Goal: Find contact information: Find contact information

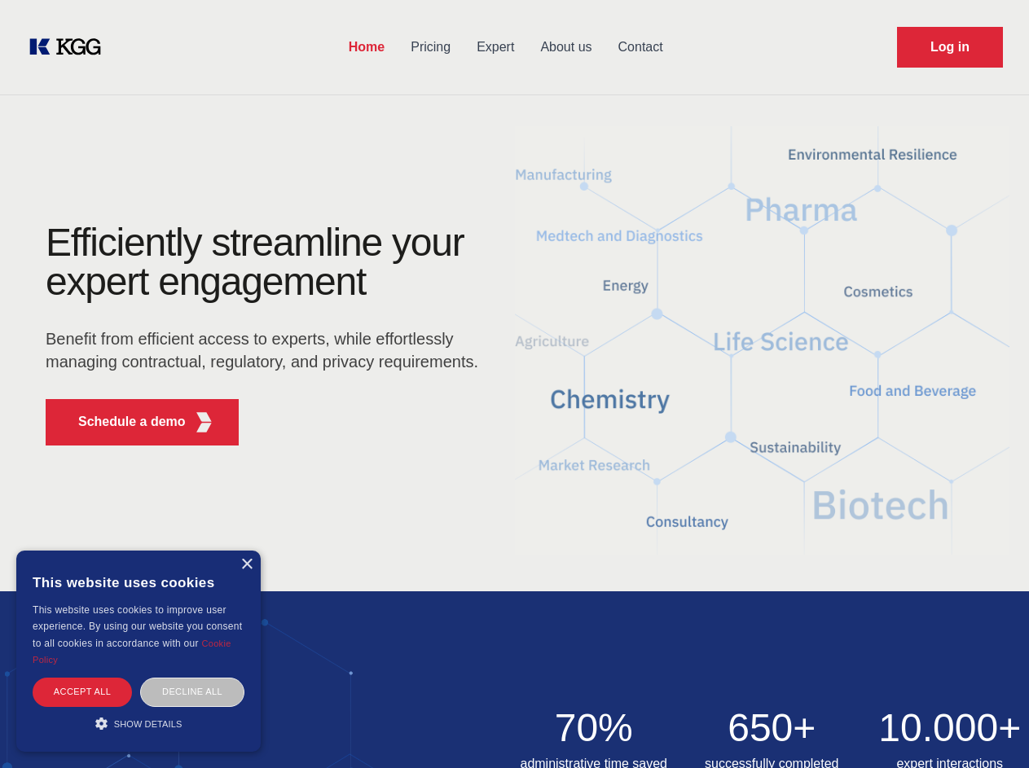
click at [514, 384] on div "Efficiently streamline your expert engagement Benefit from efficient access to …" at bounding box center [267, 340] width 495 height 235
click at [122, 422] on p "Schedule a demo" at bounding box center [132, 422] width 108 height 20
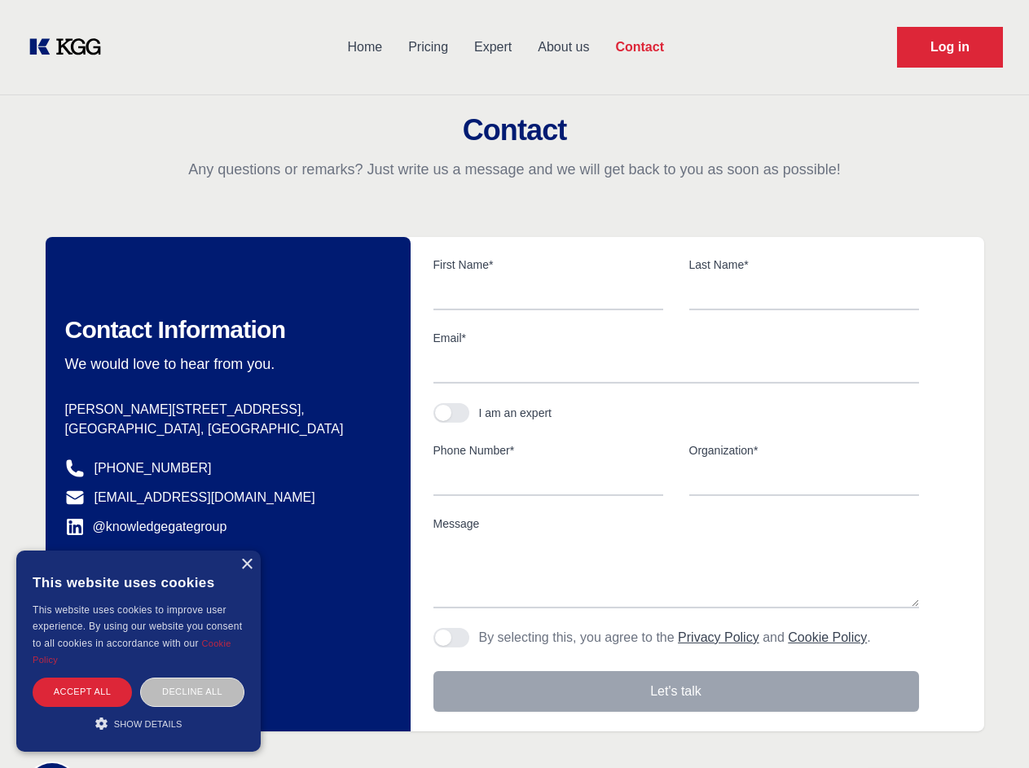
click at [246, 565] on div "× This website uses cookies This website uses cookies to improve user experienc…" at bounding box center [138, 651] width 244 height 201
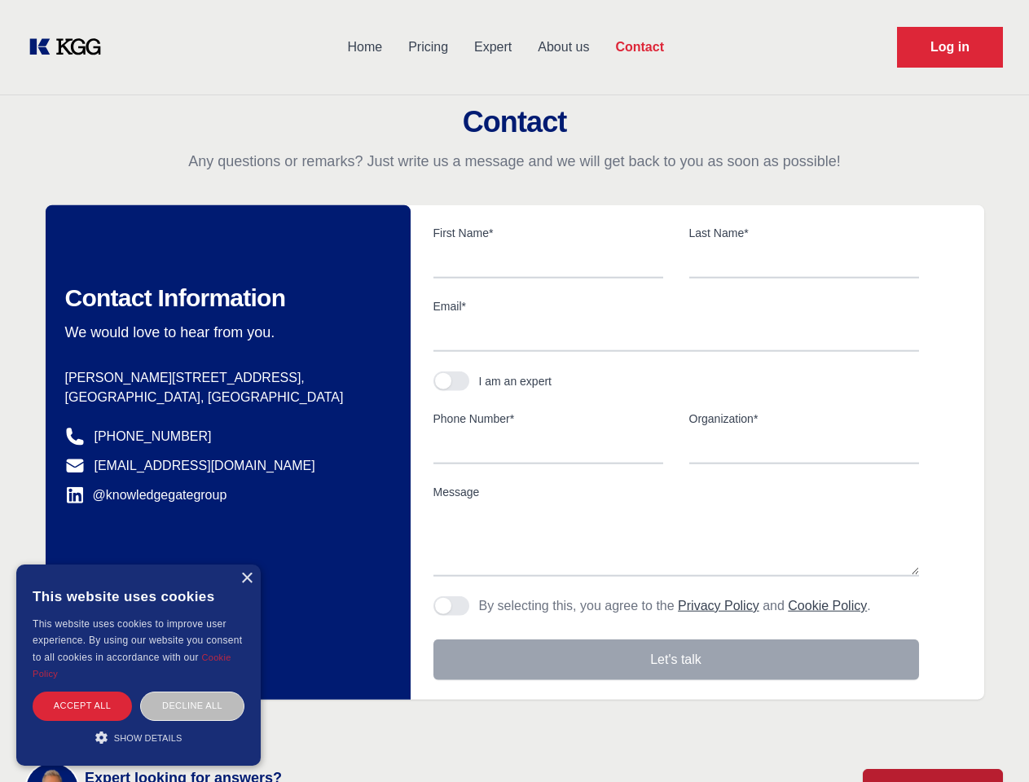
click at [82, 692] on div "Accept all" at bounding box center [82, 706] width 99 height 29
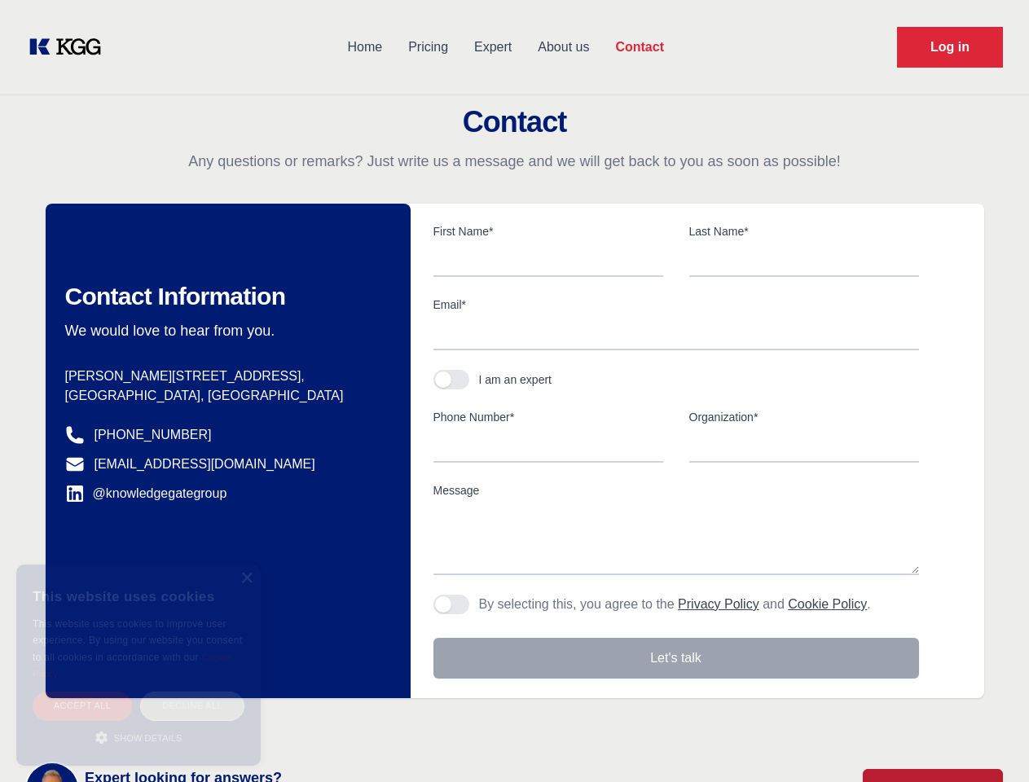
click at [192, 692] on div "Decline all" at bounding box center [192, 706] width 104 height 29
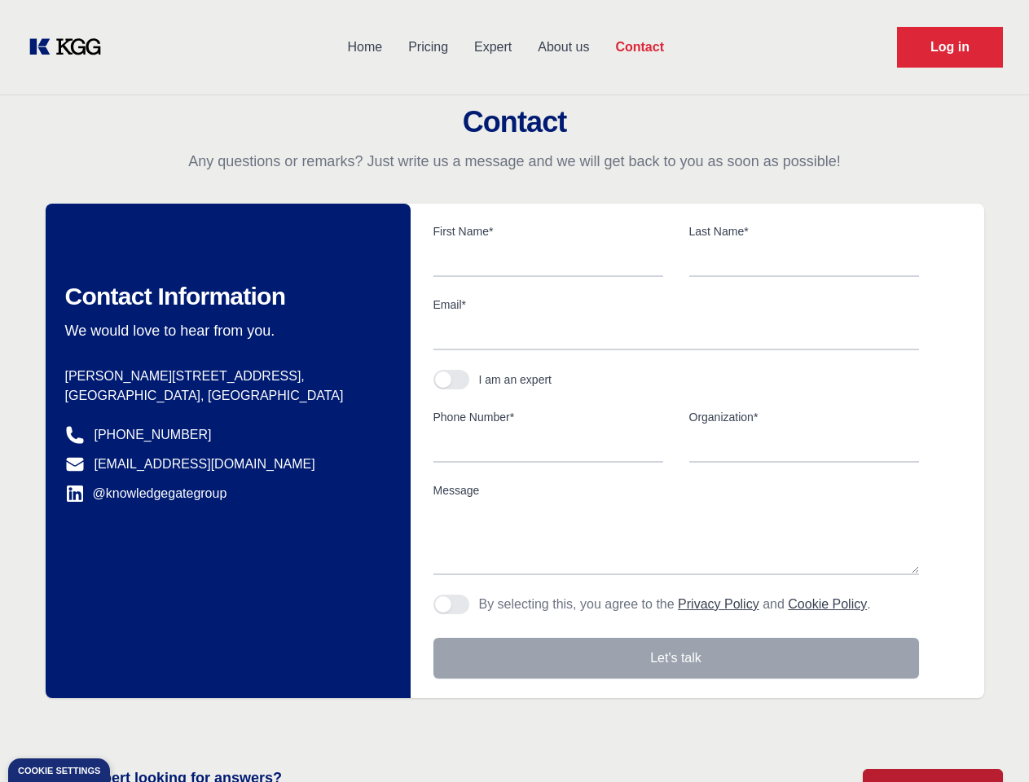
click at [139, 723] on main "Contact Any questions or remarks? Just write us a message and we will get back …" at bounding box center [514, 424] width 1029 height 848
